Goal: Information Seeking & Learning: Learn about a topic

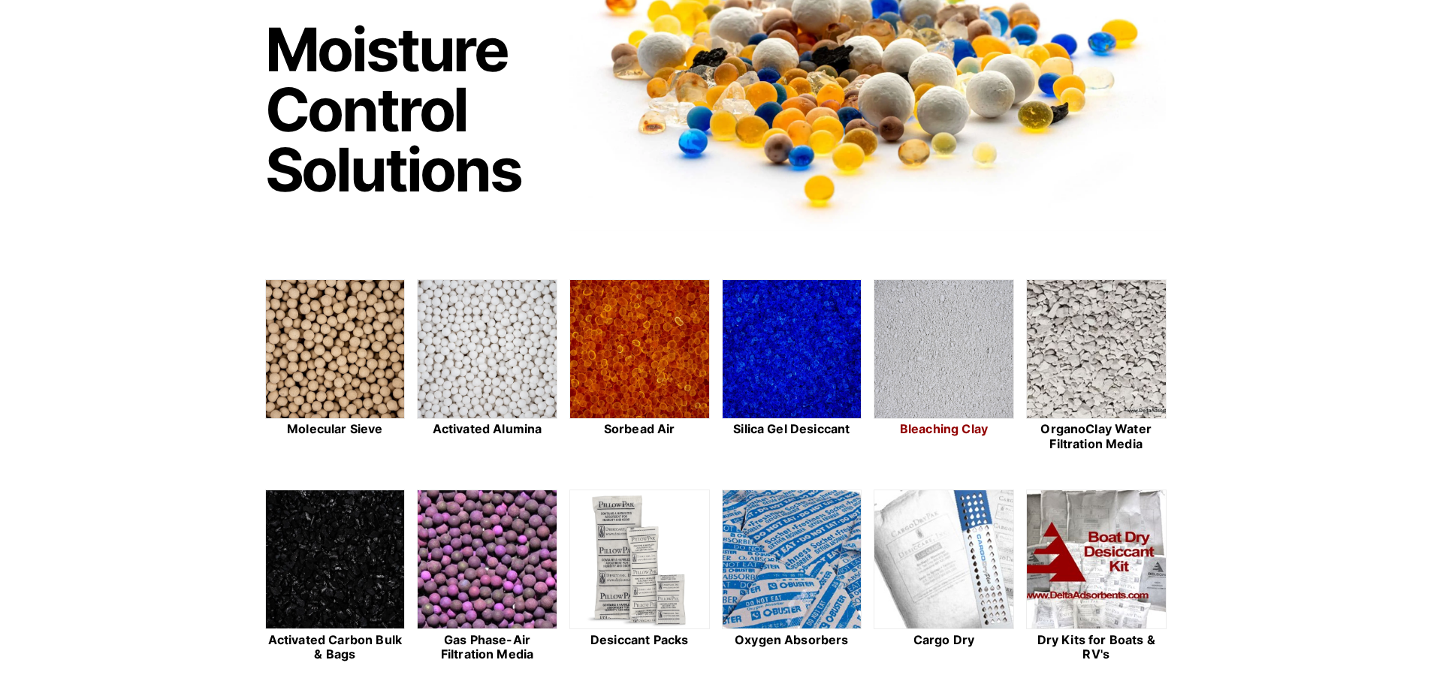
scroll to position [225, 0]
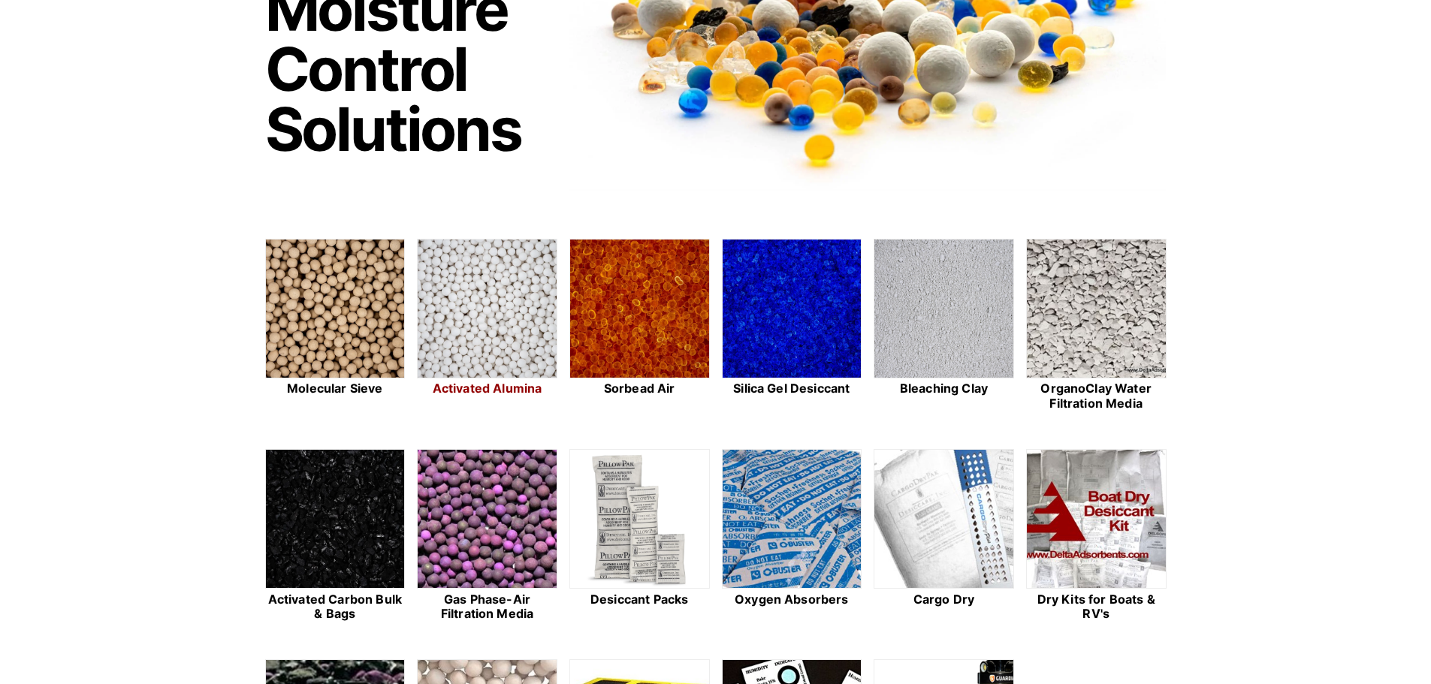
click at [479, 309] on img at bounding box center [487, 310] width 139 height 140
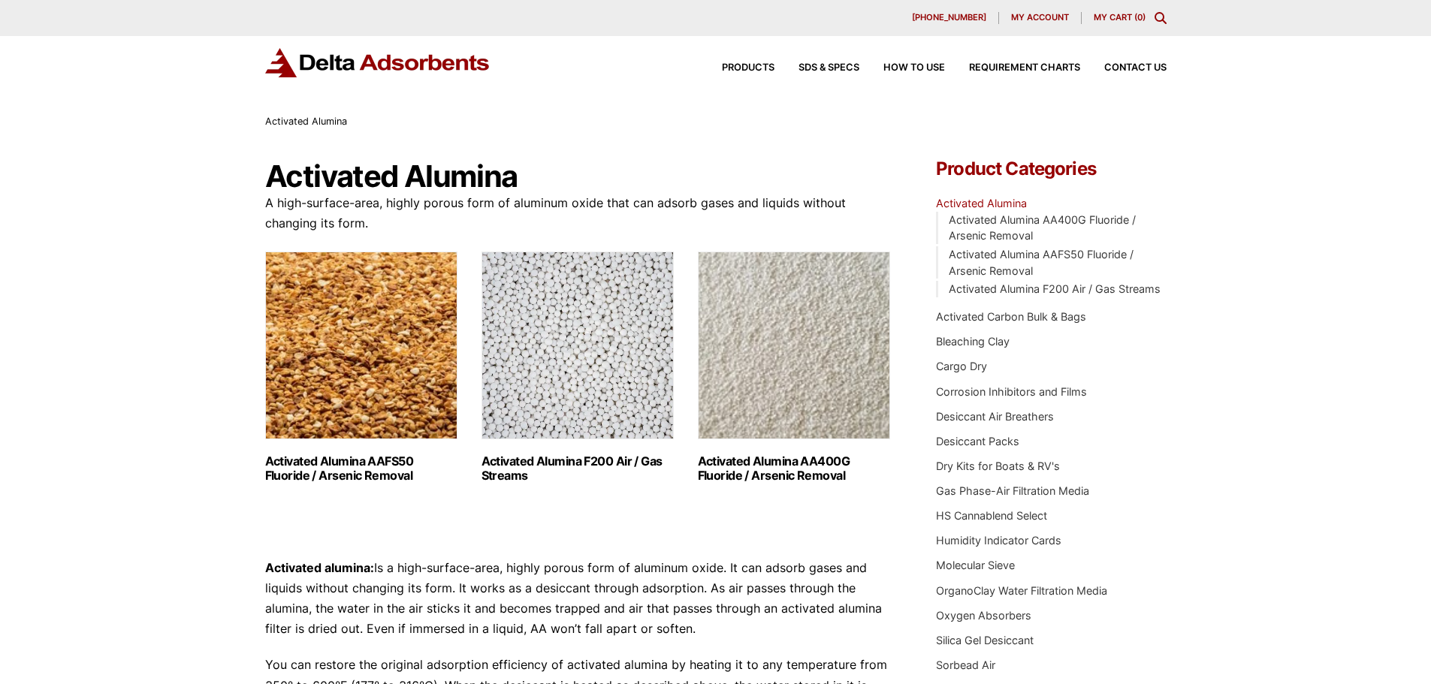
click at [395, 364] on img "Visit product category Activated Alumina AAFS50 Fluoride / Arsenic Removal" at bounding box center [361, 346] width 192 height 188
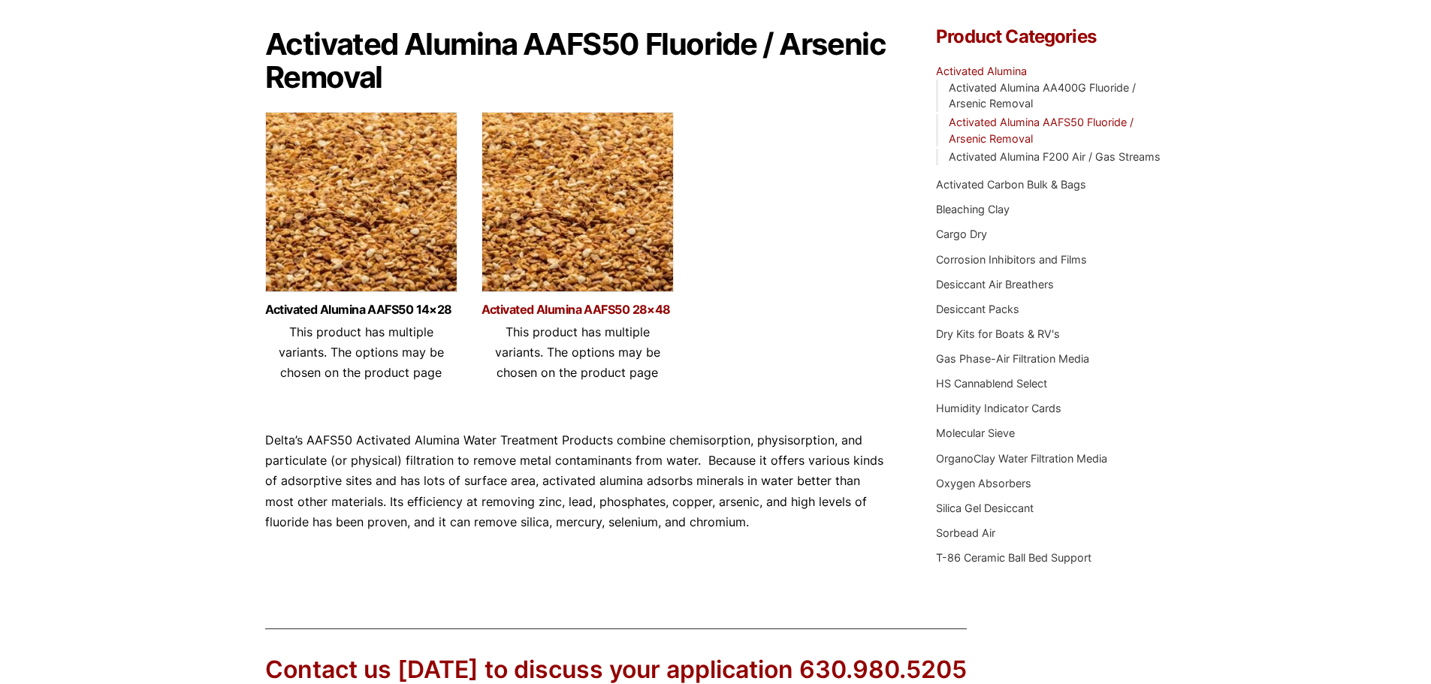
scroll to position [150, 0]
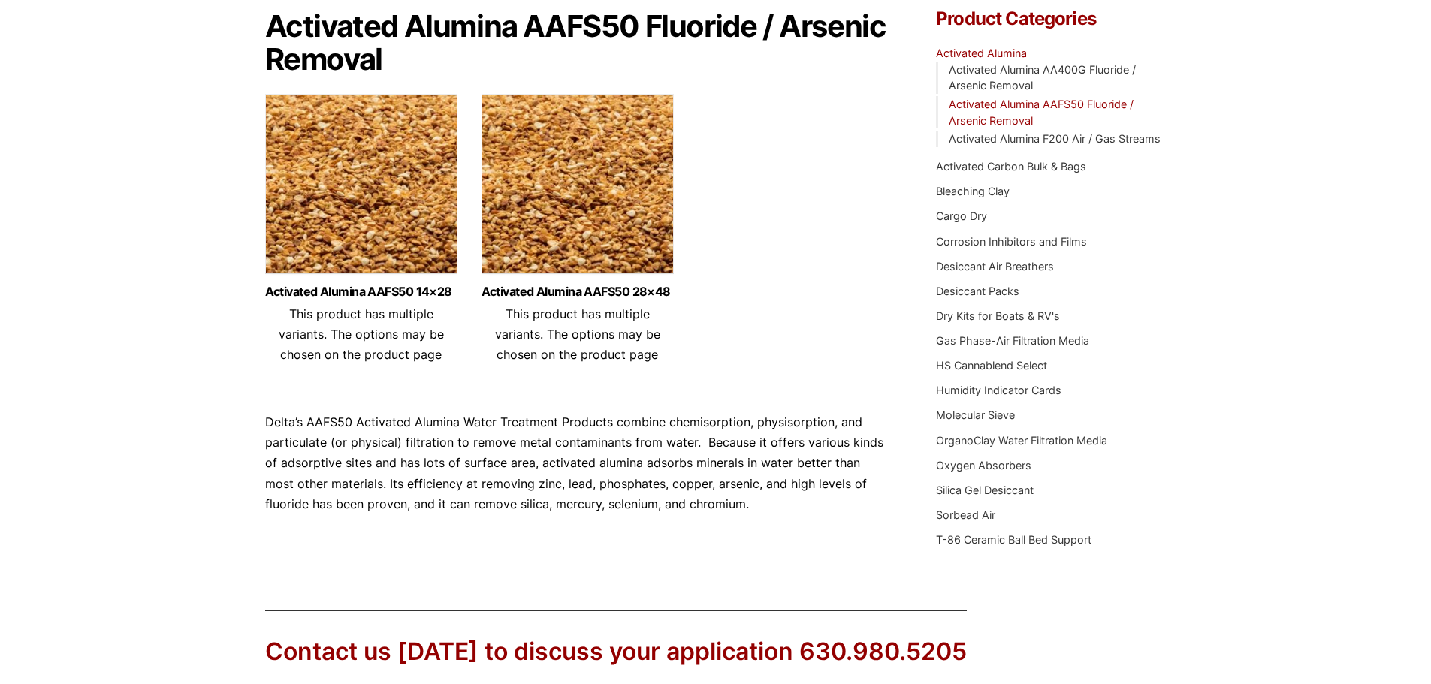
click at [586, 230] on img at bounding box center [578, 188] width 192 height 188
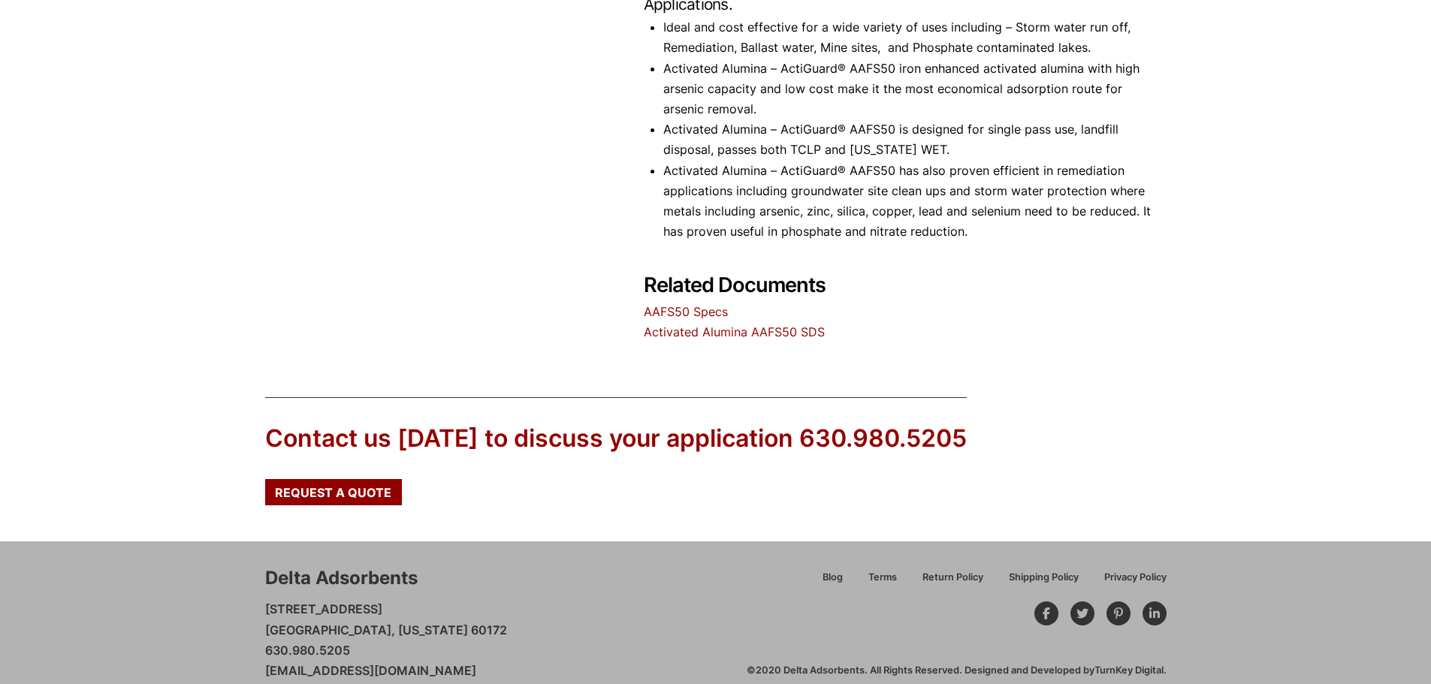
scroll to position [961, 0]
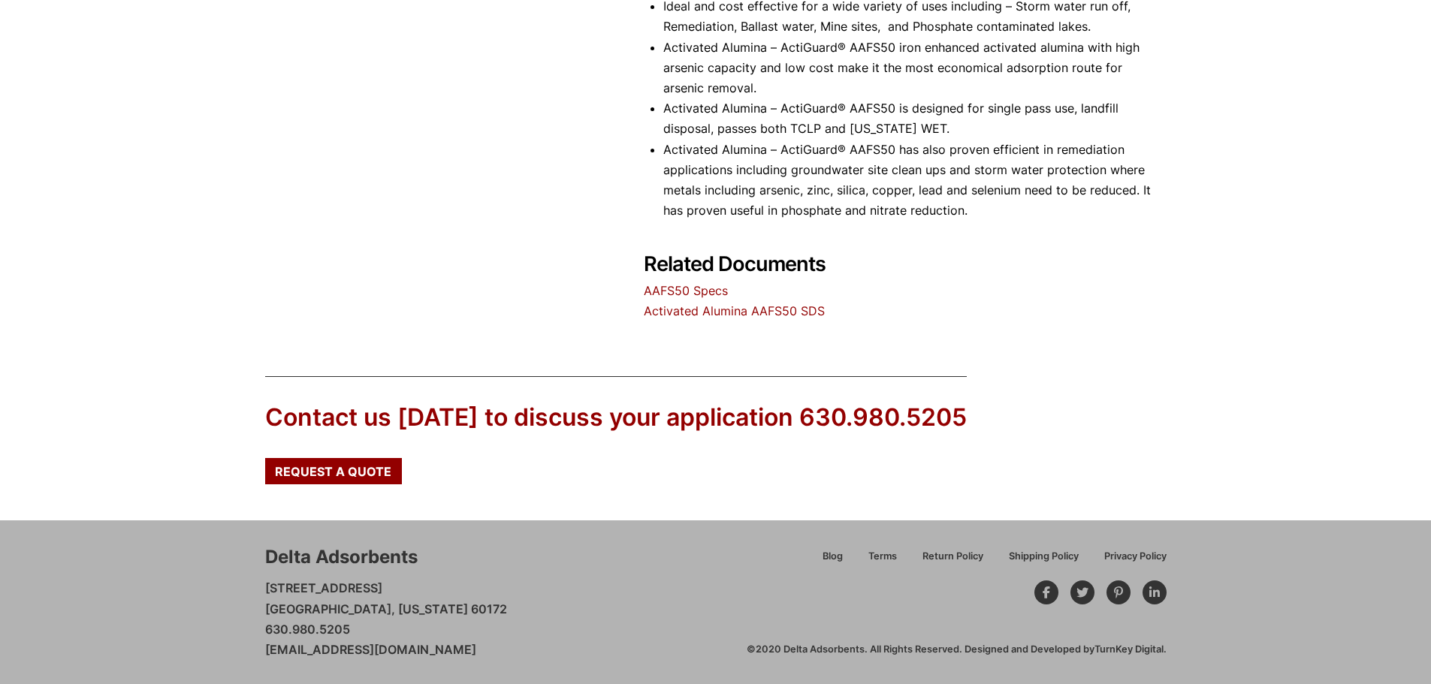
click at [659, 294] on link "AAFS50 Specs" at bounding box center [686, 290] width 84 height 15
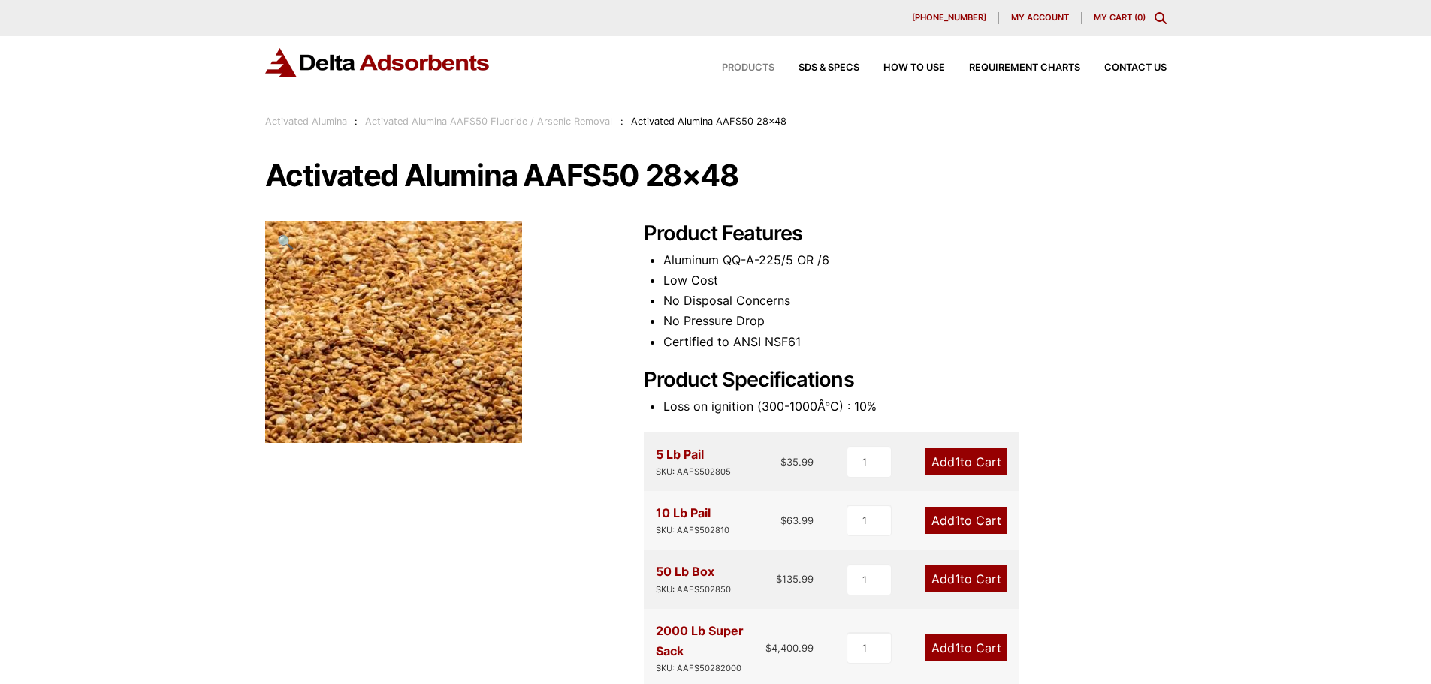
click at [734, 67] on span "Products" at bounding box center [748, 68] width 53 height 10
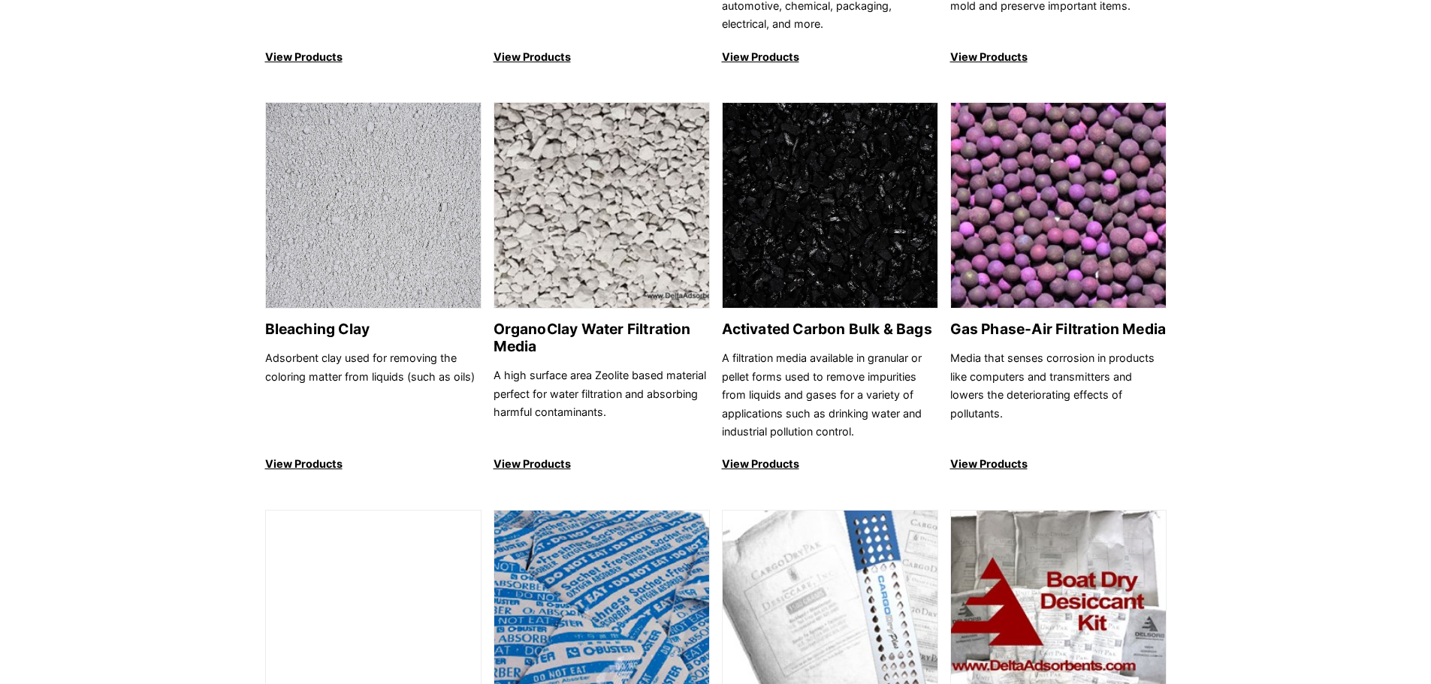
scroll to position [526, 0]
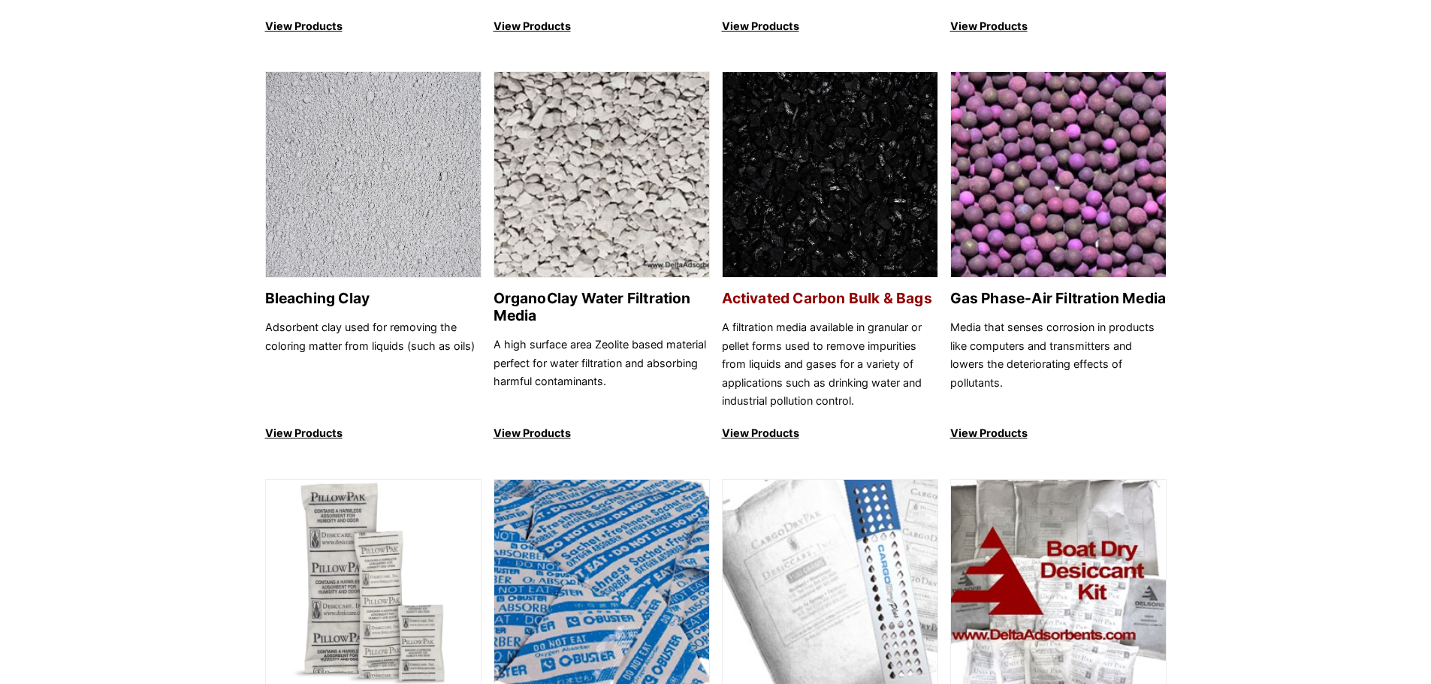
click at [837, 211] on img at bounding box center [830, 175] width 215 height 207
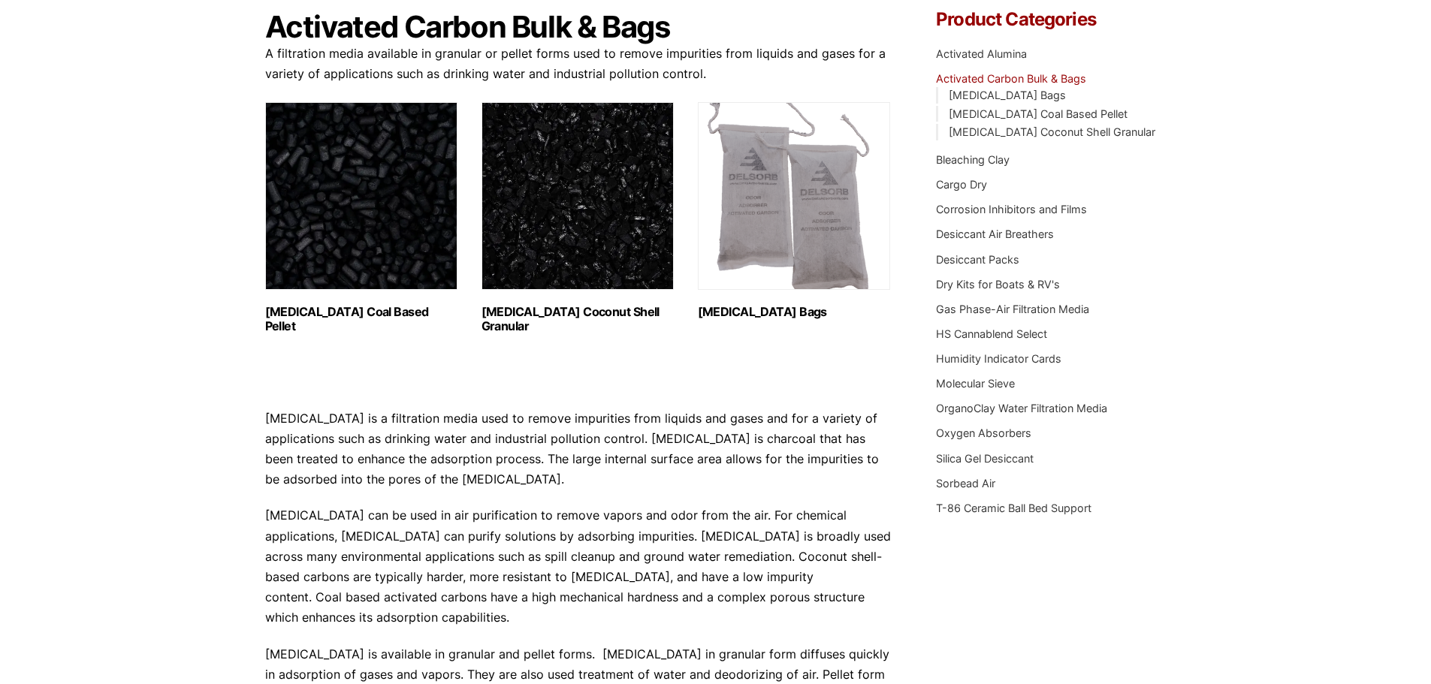
scroll to position [150, 0]
click at [604, 240] on img "Visit product category Activated Carbon Coconut Shell Granular" at bounding box center [578, 195] width 192 height 188
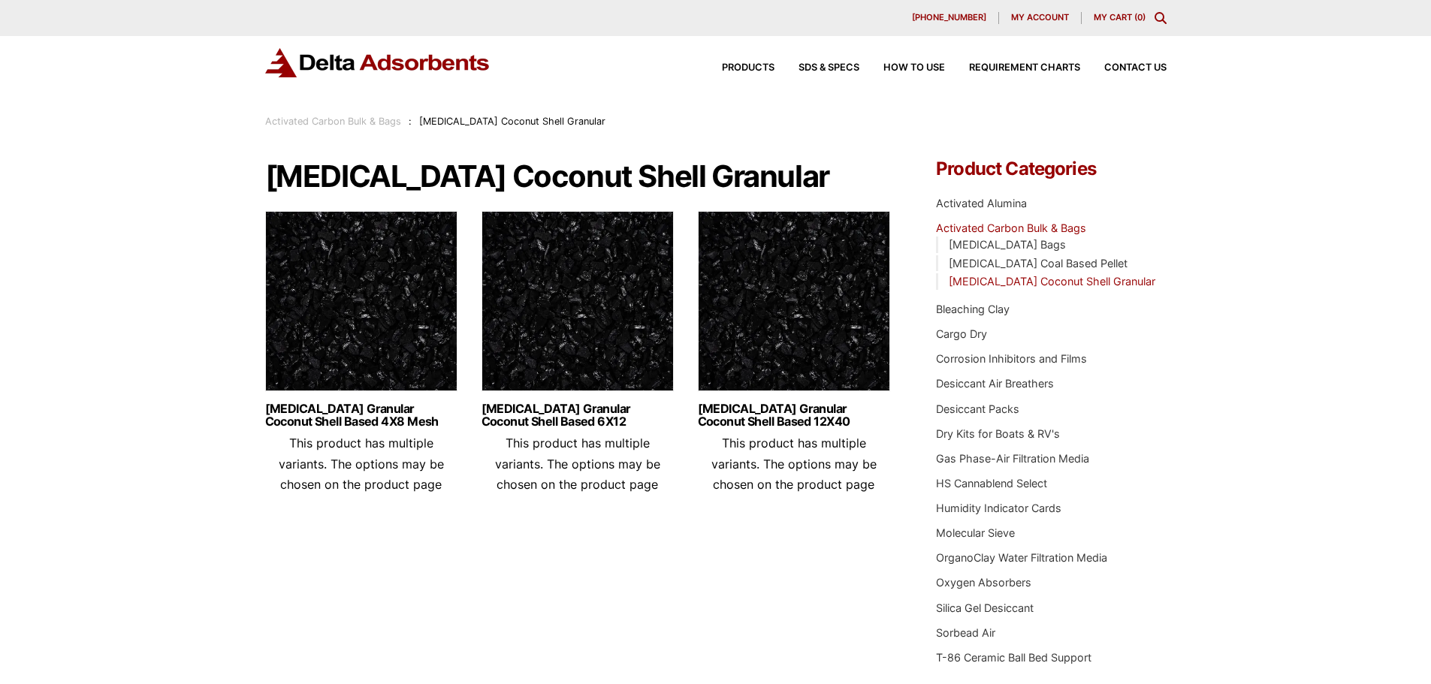
click at [808, 307] on img at bounding box center [794, 305] width 192 height 188
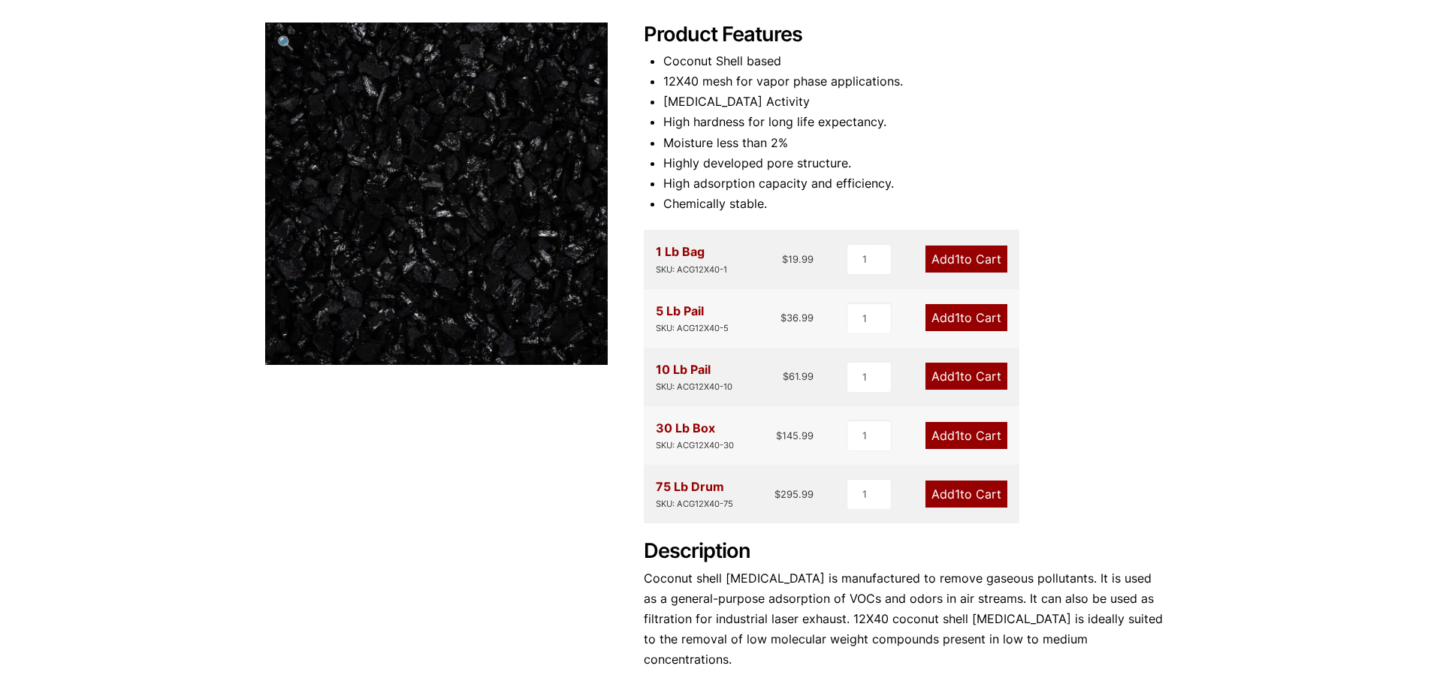
scroll to position [225, 0]
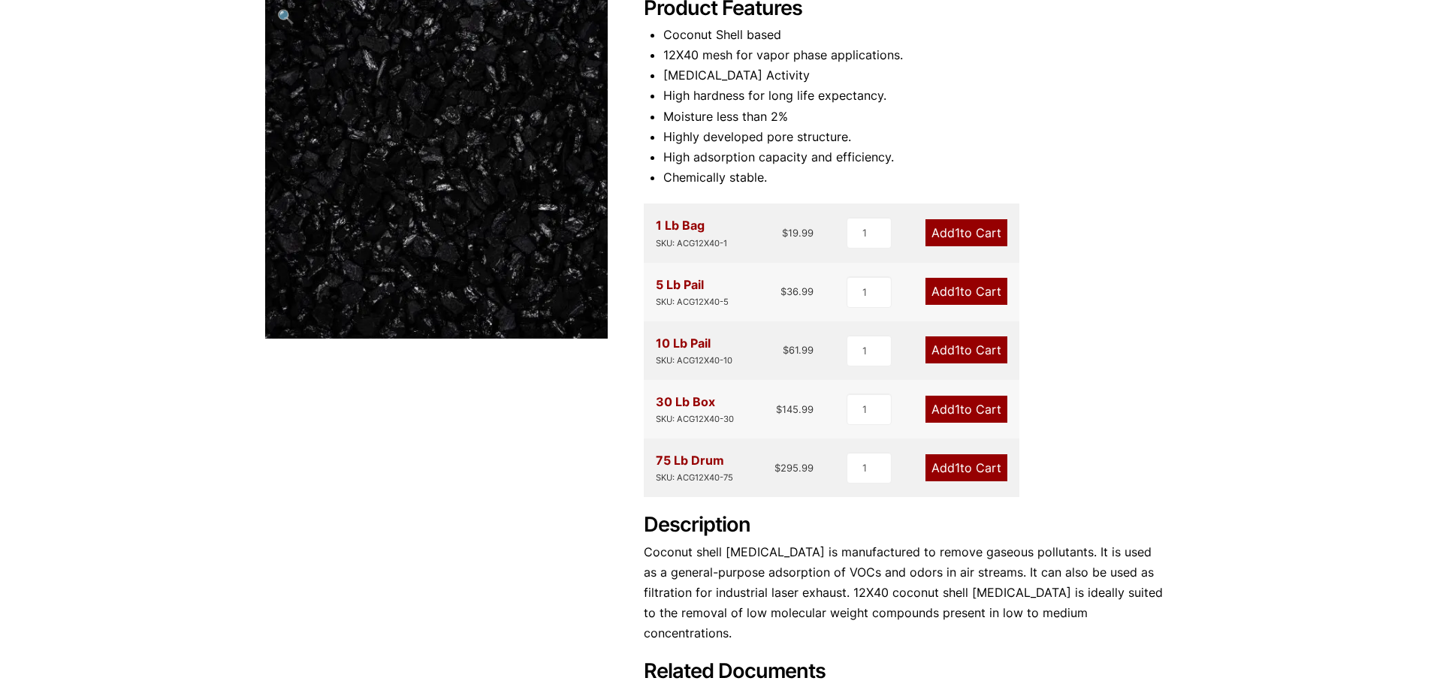
click at [1083, 201] on div "Product Features Coconut Shell based 12X40 mesh for vapor phase applications. […" at bounding box center [905, 352] width 523 height 713
